Goal: Entertainment & Leisure: Browse casually

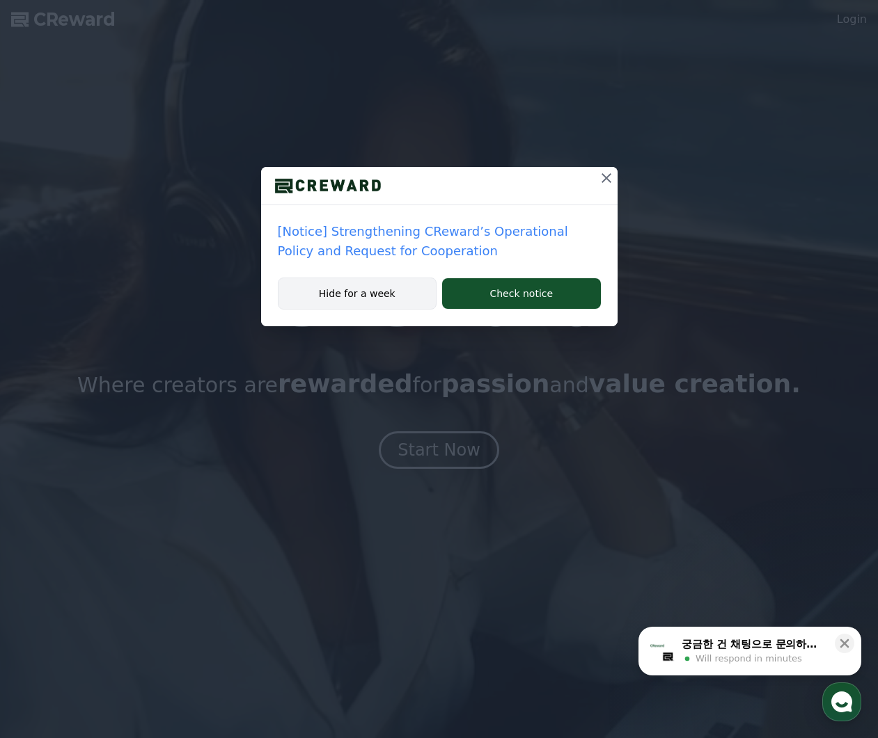
click at [371, 293] on button "Hide for a week" at bounding box center [357, 294] width 159 height 32
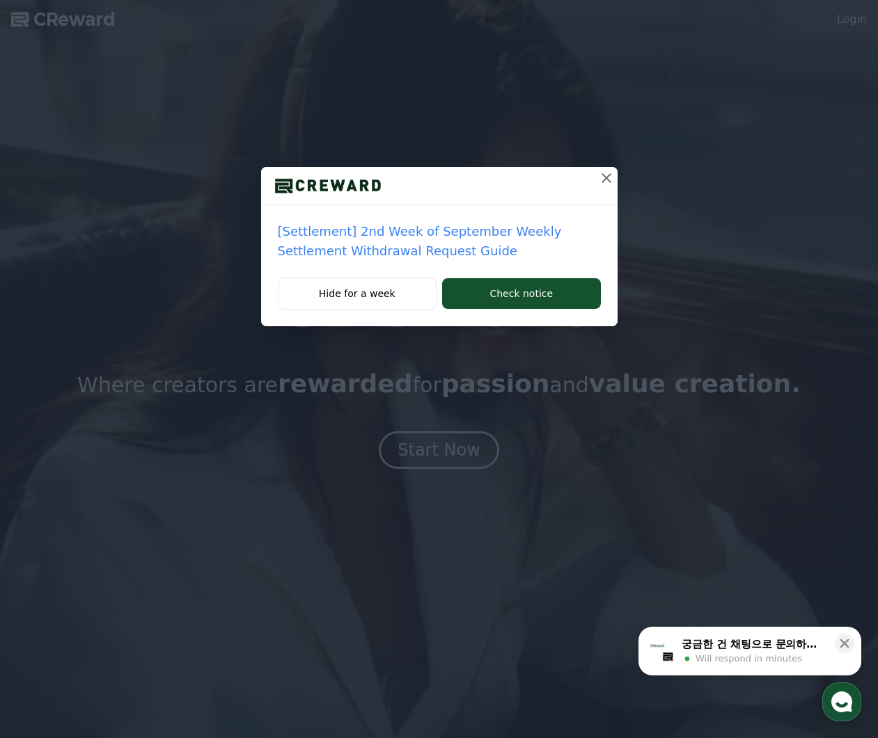
click at [603, 171] on icon at bounding box center [606, 178] width 17 height 17
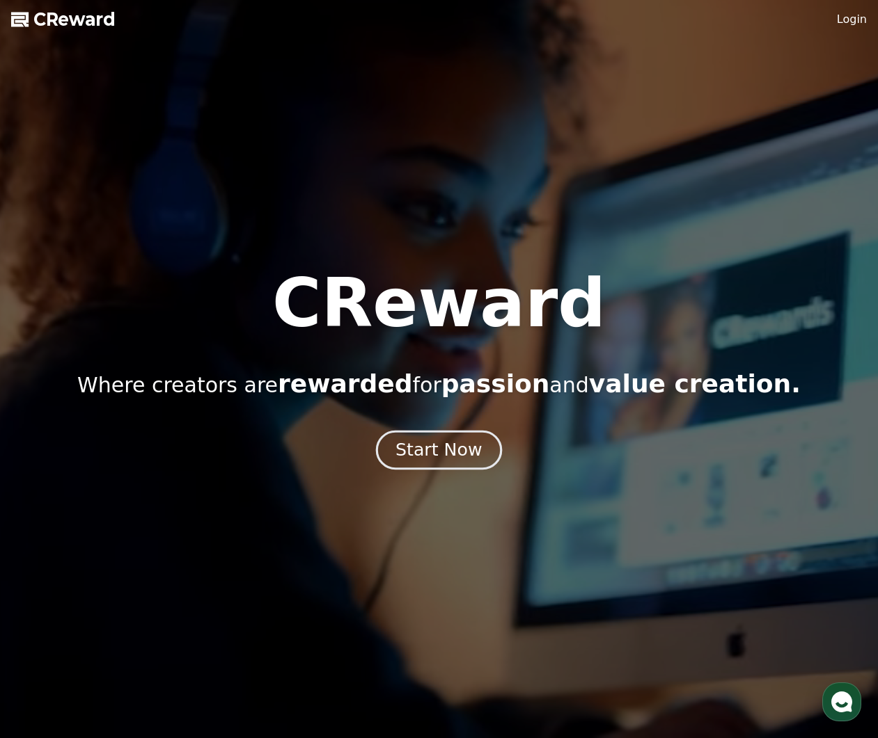
click at [448, 457] on div "Start Now" at bounding box center [438, 450] width 86 height 24
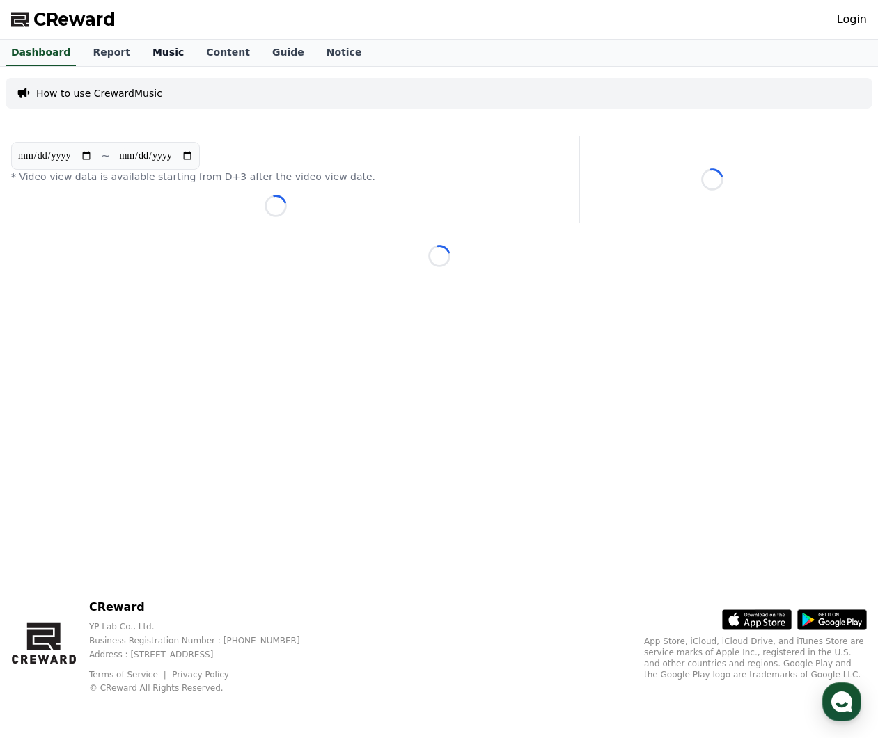
click at [157, 49] on link "Music" at bounding box center [168, 53] width 54 height 26
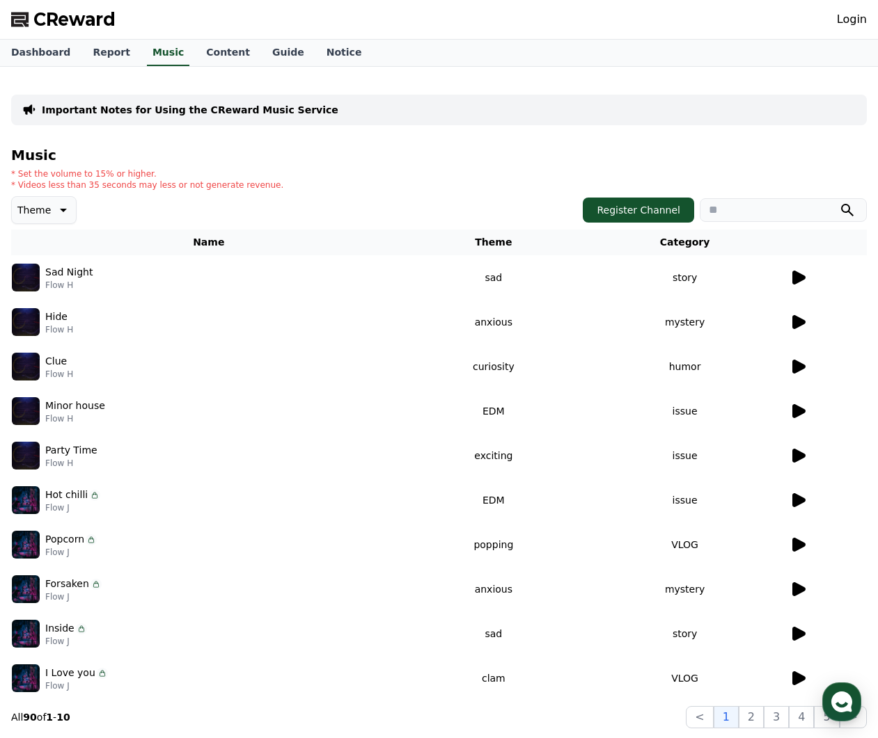
click at [796, 278] on icon at bounding box center [798, 278] width 13 height 14
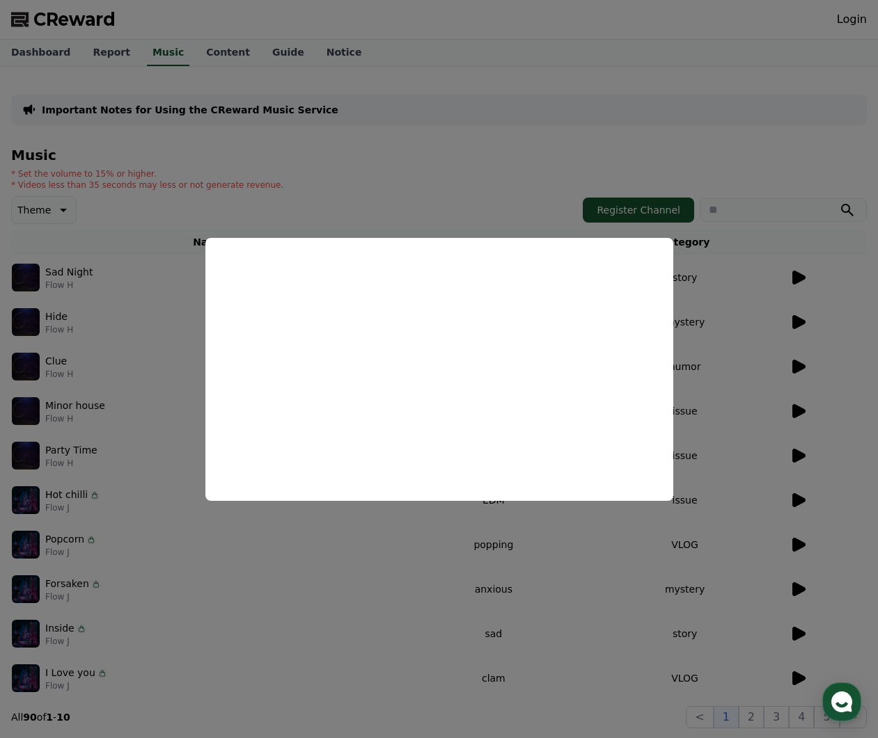
click at [169, 262] on button "close modal" at bounding box center [439, 369] width 878 height 738
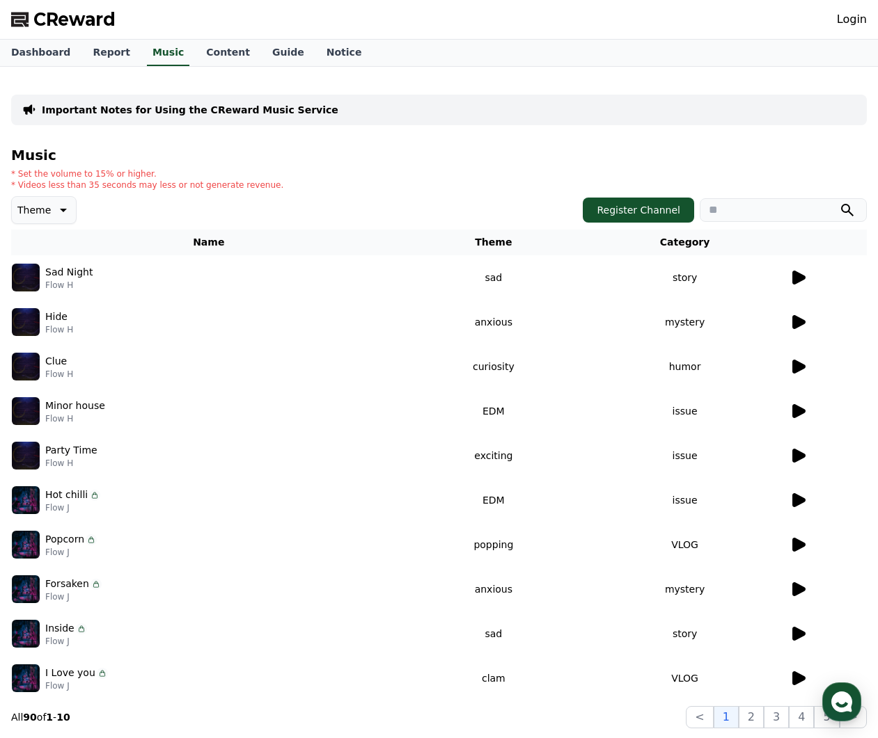
click at [805, 319] on icon at bounding box center [797, 322] width 17 height 17
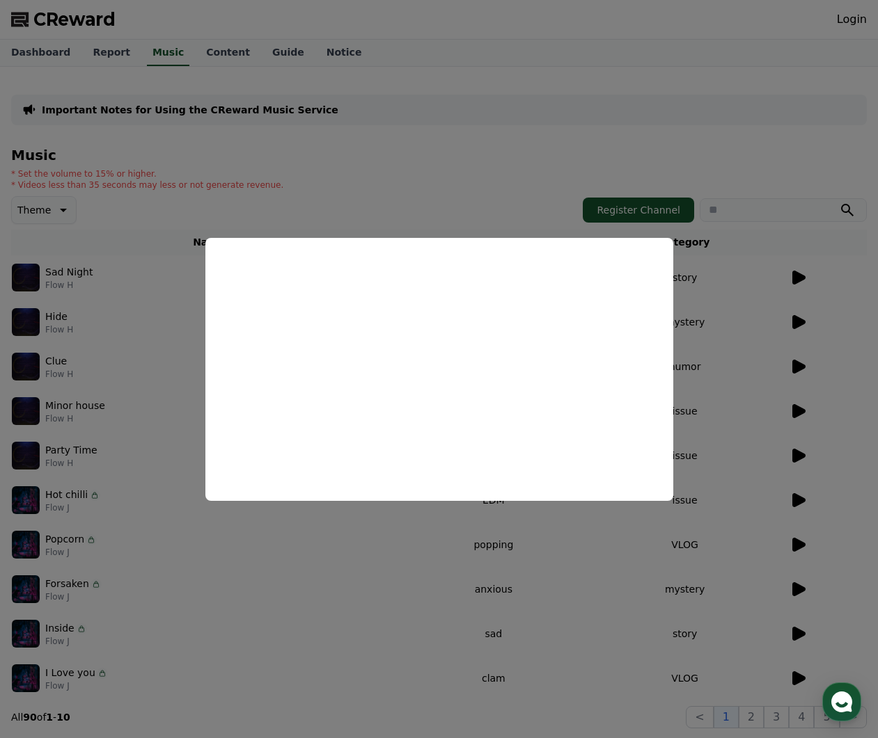
click at [829, 362] on button "close modal" at bounding box center [439, 369] width 878 height 738
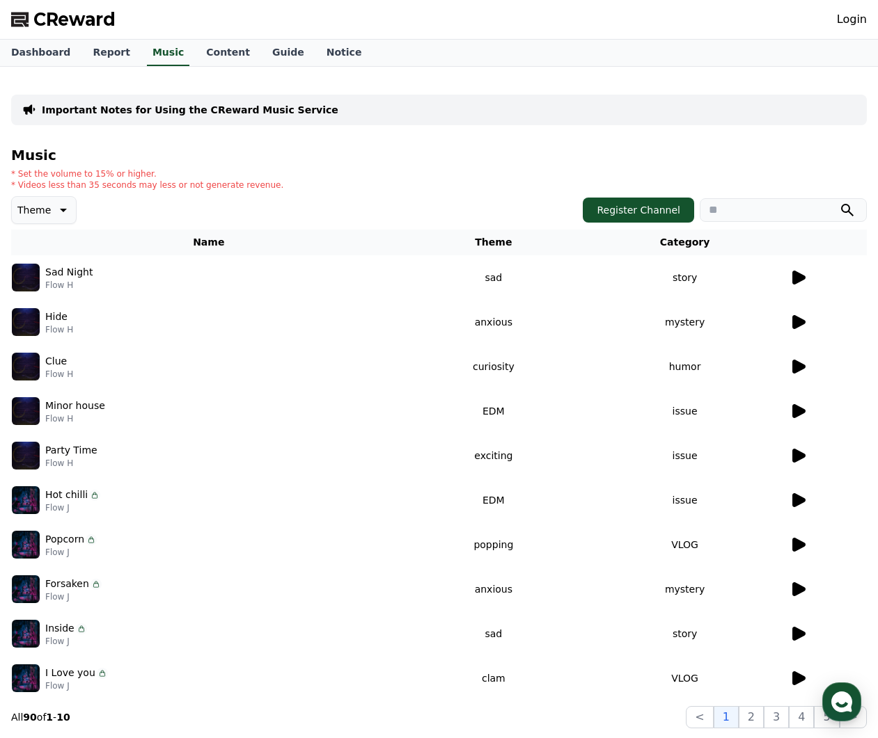
click at [795, 369] on icon at bounding box center [798, 367] width 13 height 14
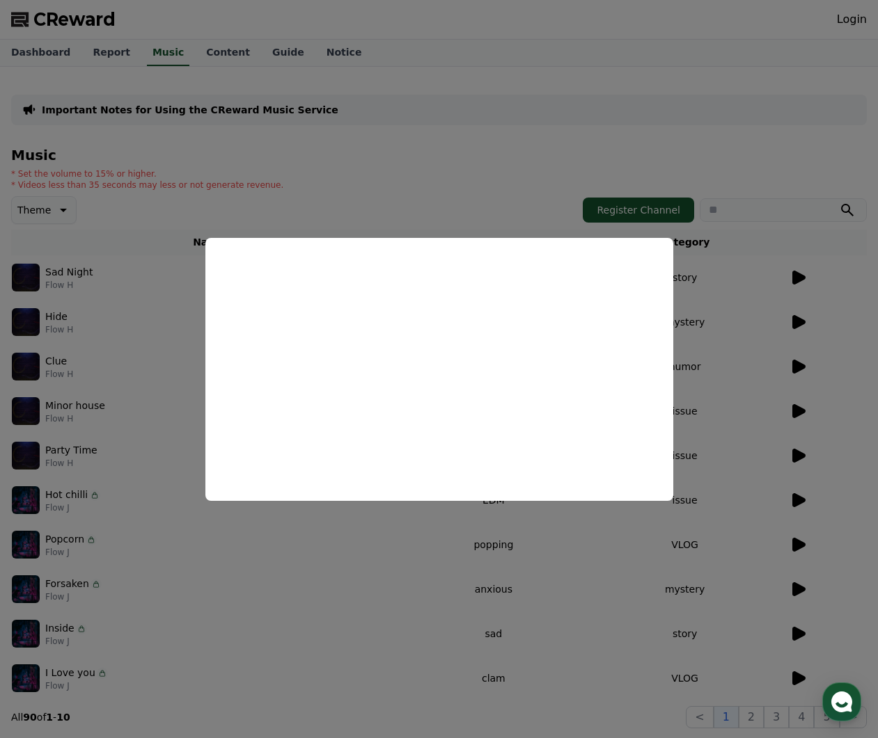
click at [807, 404] on button "close modal" at bounding box center [439, 369] width 878 height 738
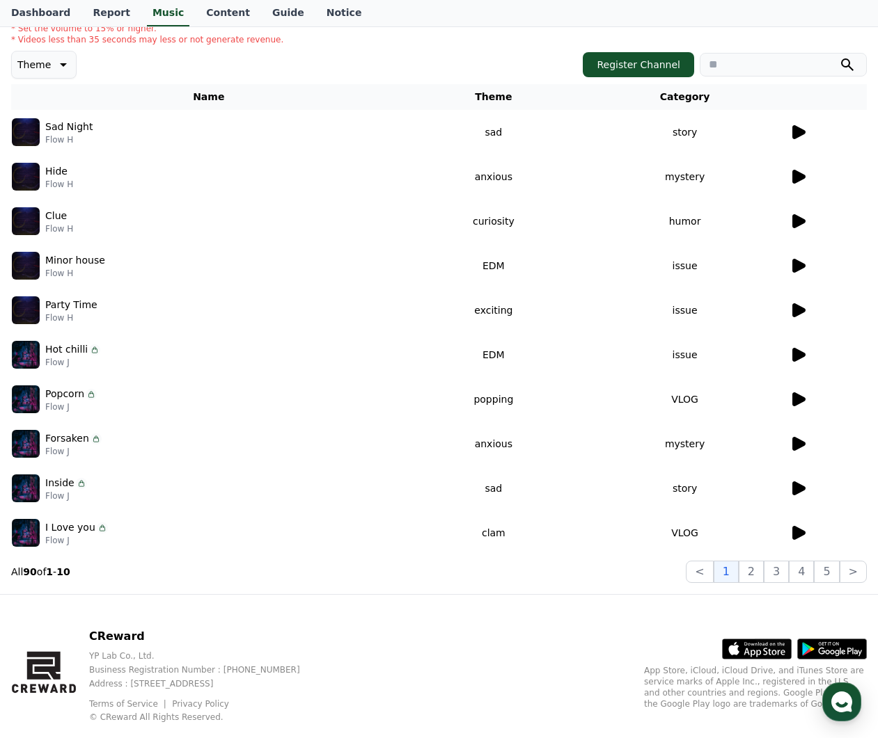
scroll to position [175, 0]
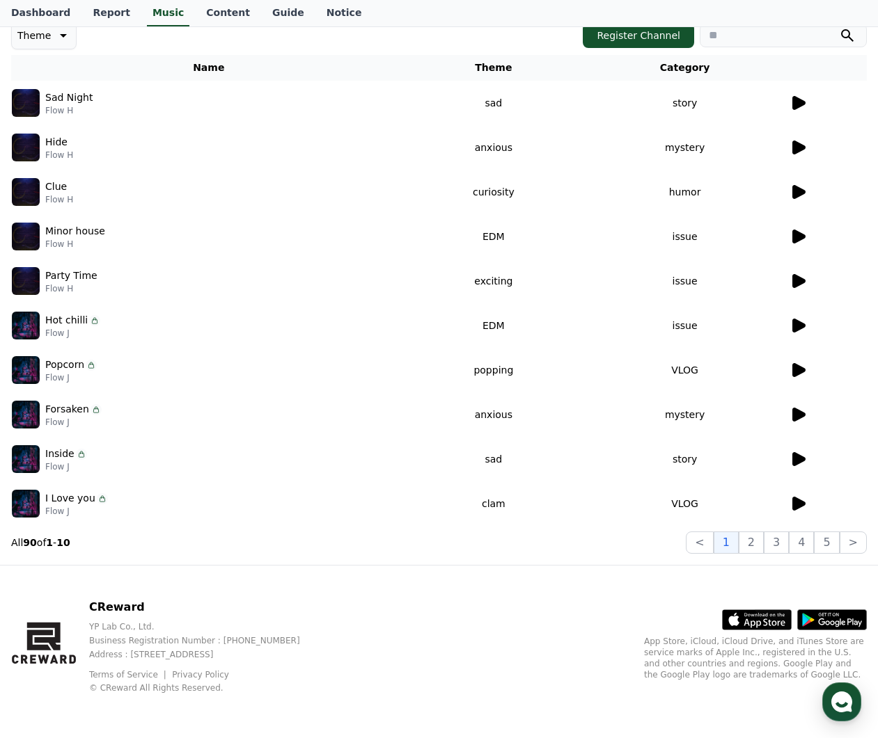
click at [795, 454] on icon at bounding box center [798, 459] width 13 height 14
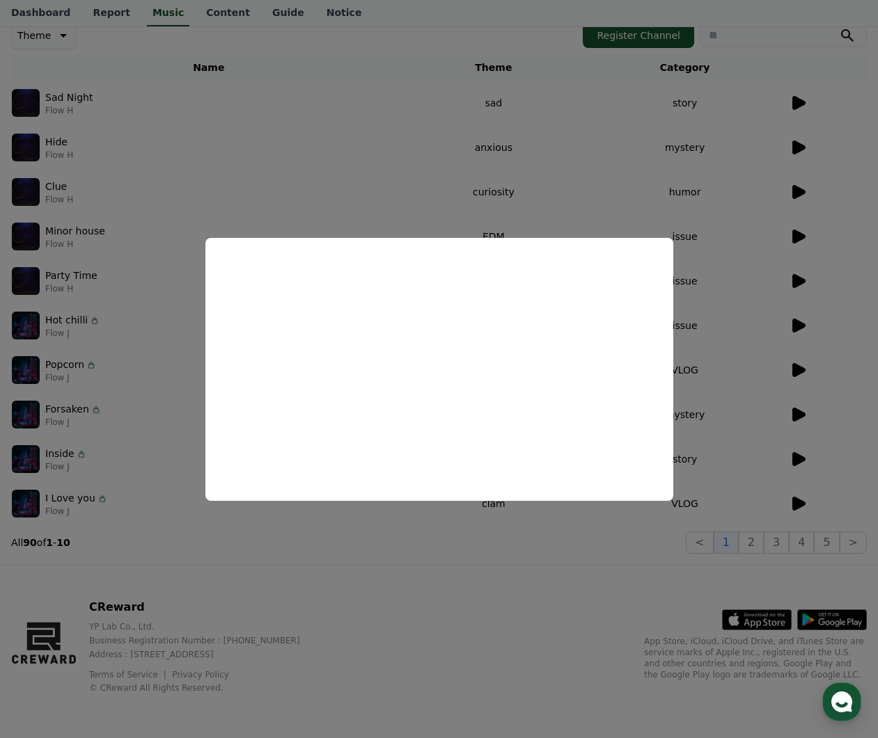
click at [165, 193] on button "close modal" at bounding box center [439, 369] width 878 height 738
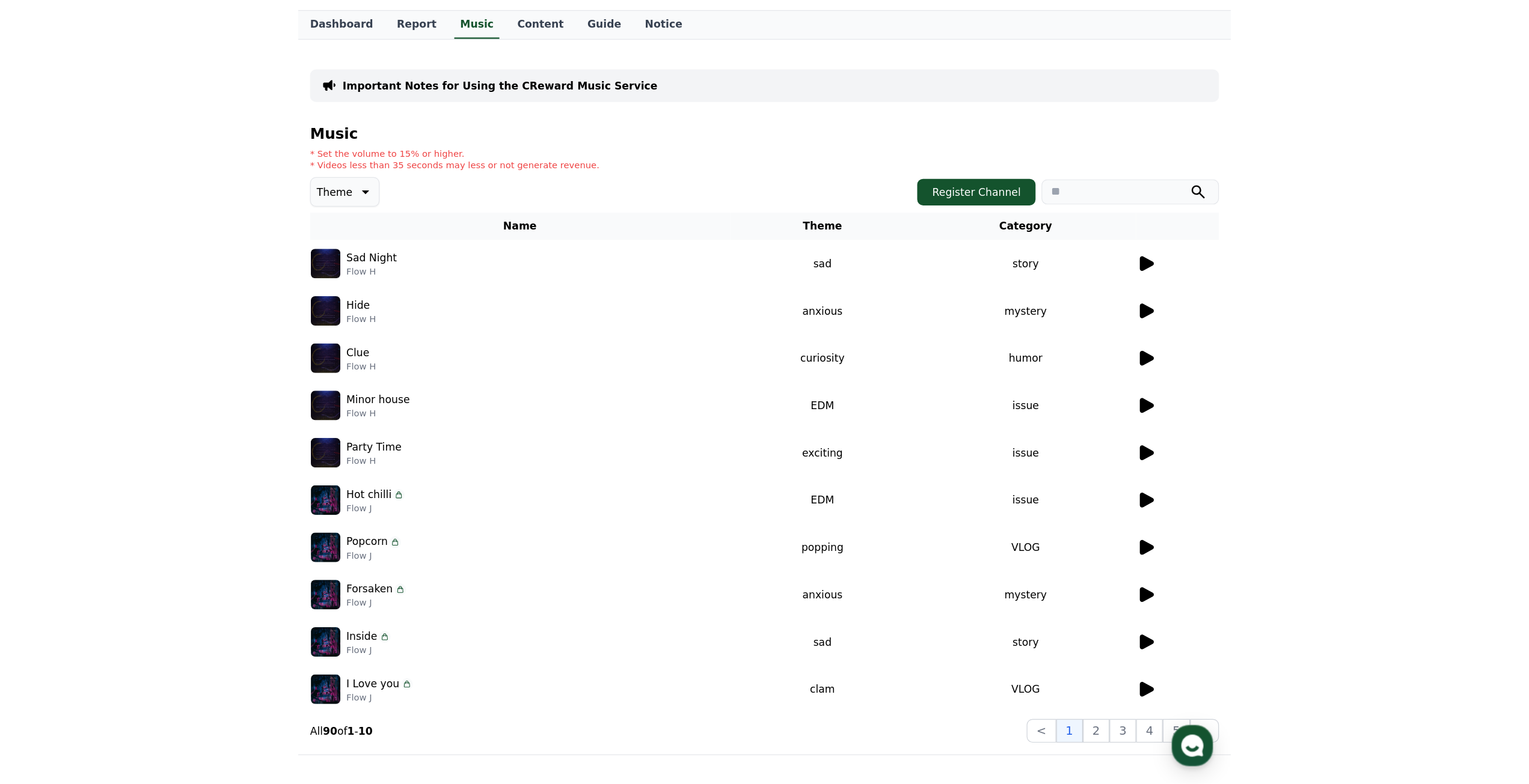
scroll to position [0, 0]
